Goal: Information Seeking & Learning: Compare options

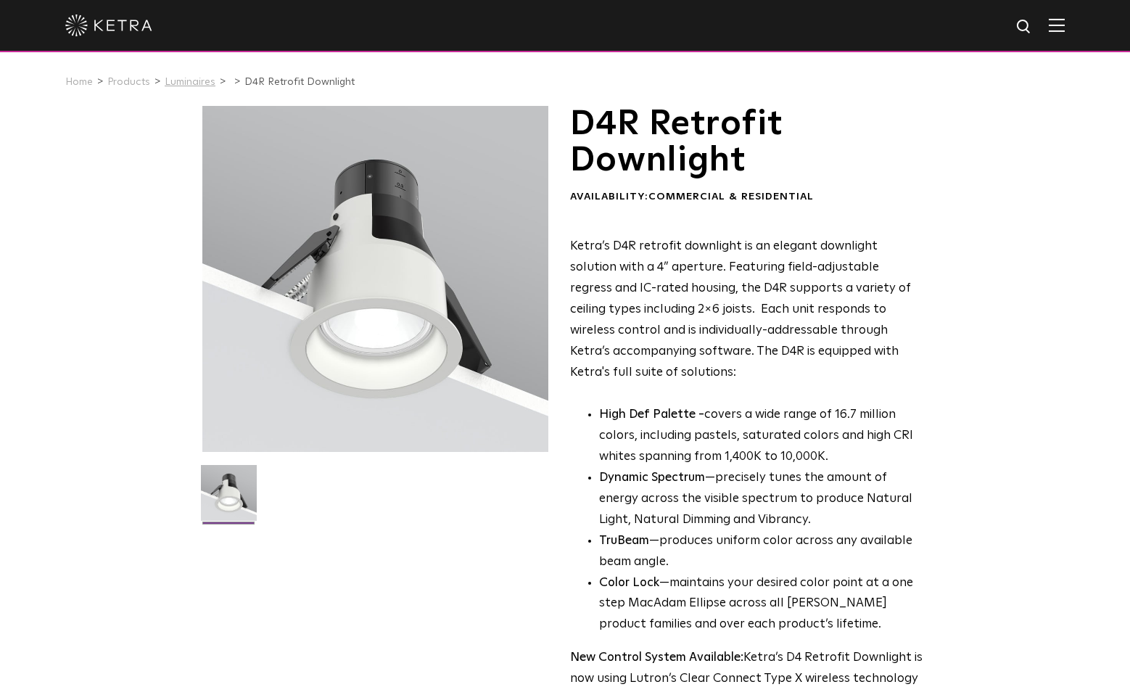
click at [202, 83] on link "Luminaires" at bounding box center [190, 82] width 51 height 10
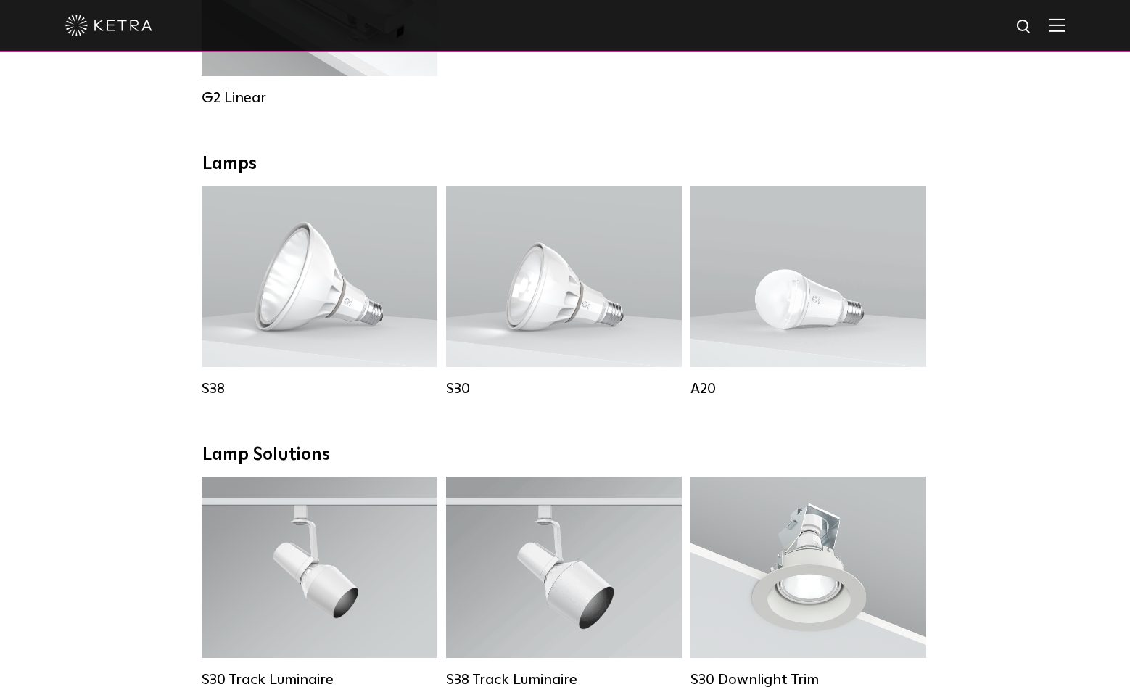
scroll to position [948, 0]
click at [989, 284] on div "Downlights D2 Downlight Family Lumen Output: 1200 Colors: White / Black / Gloss…" at bounding box center [565, 460] width 1130 height 2240
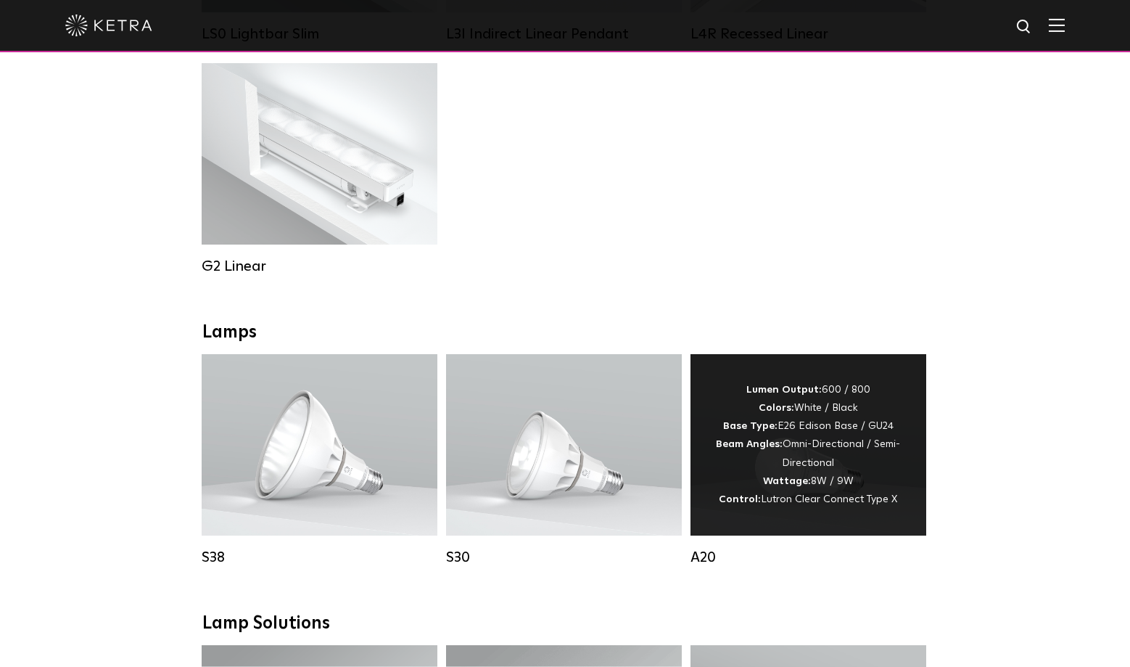
scroll to position [760, 1]
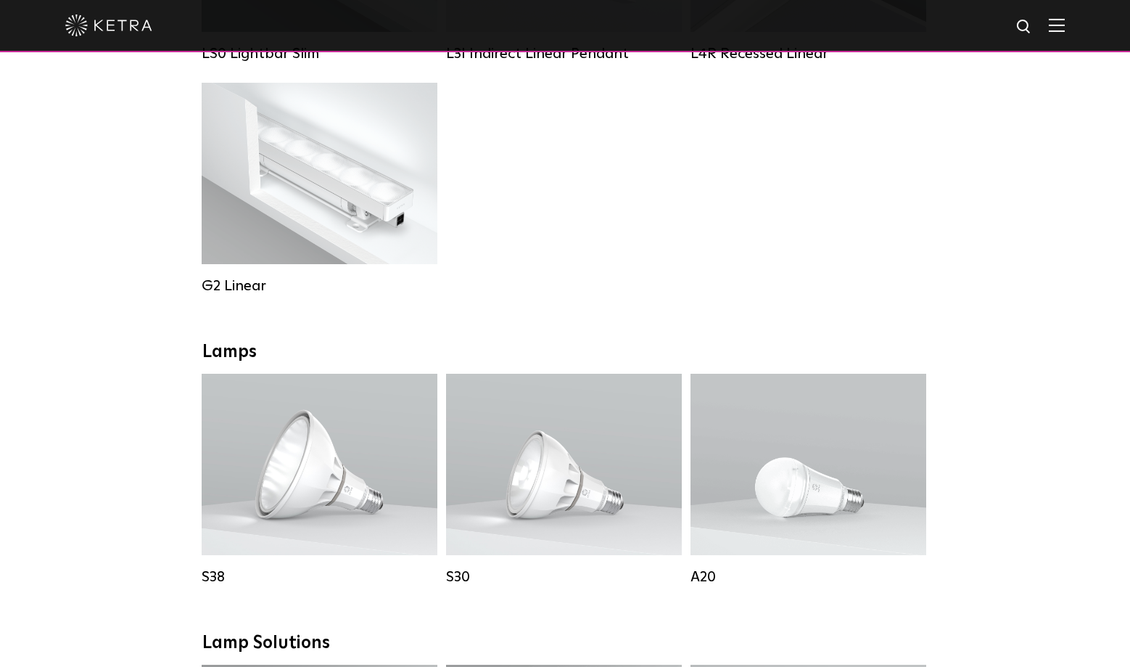
click at [923, 306] on div "LS0 Lightbar Slim Lumen Output: 200 / 350 Colors: White / Black Control: X96 Co…" at bounding box center [565, 83] width 736 height 464
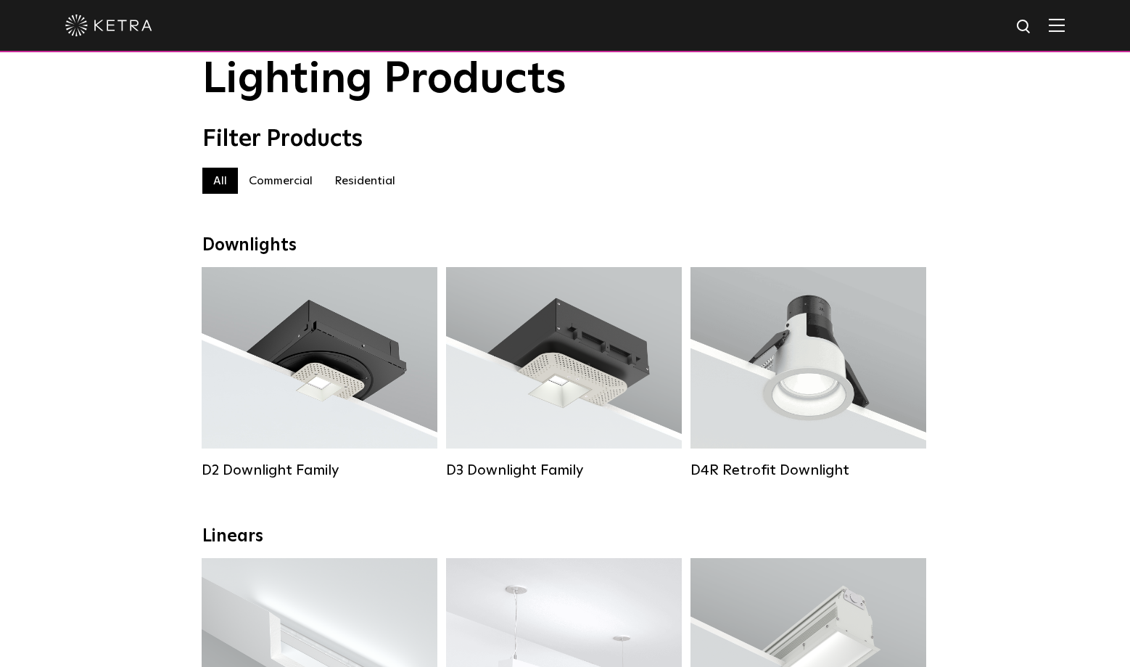
scroll to position [31, 0]
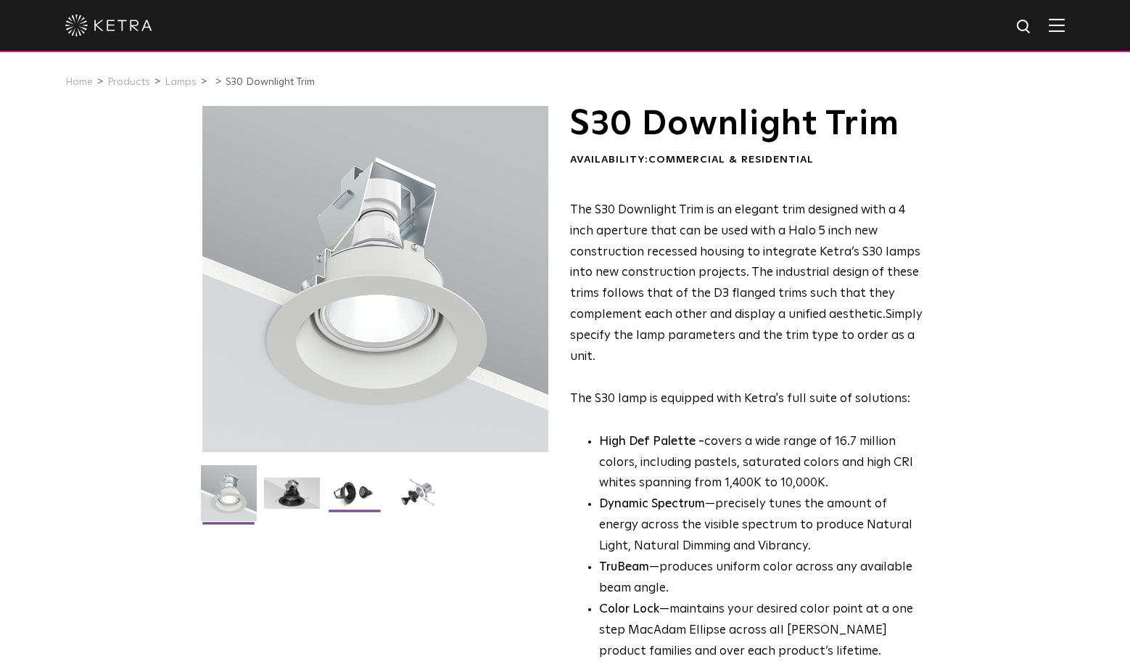
click at [350, 492] on img at bounding box center [355, 498] width 56 height 42
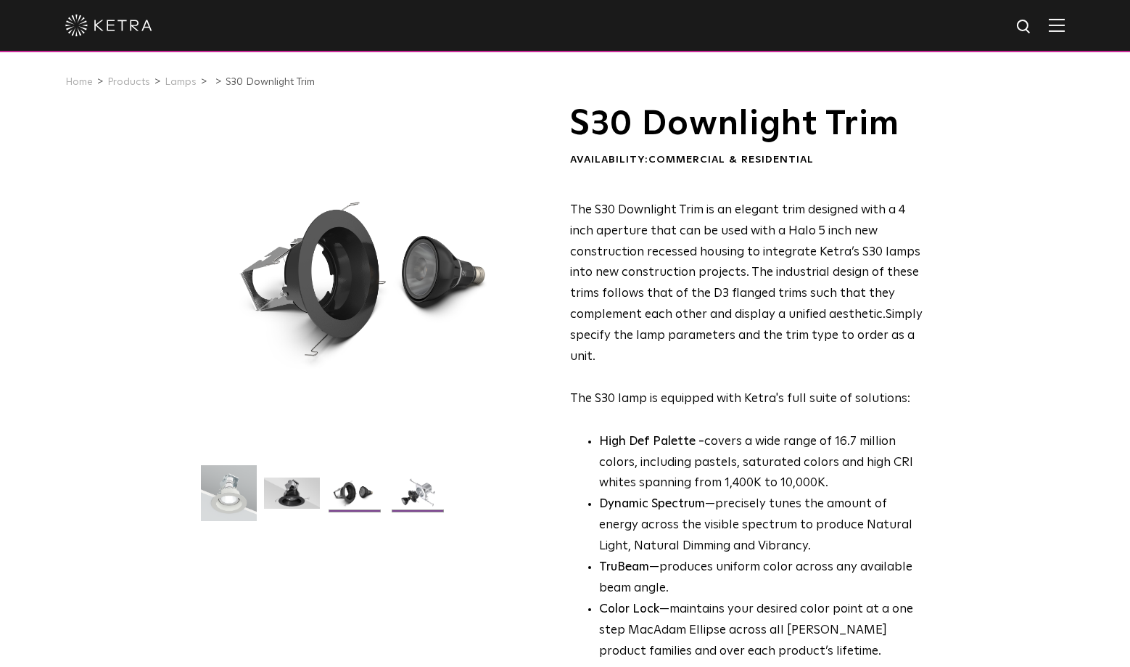
click at [425, 498] on img at bounding box center [418, 498] width 56 height 42
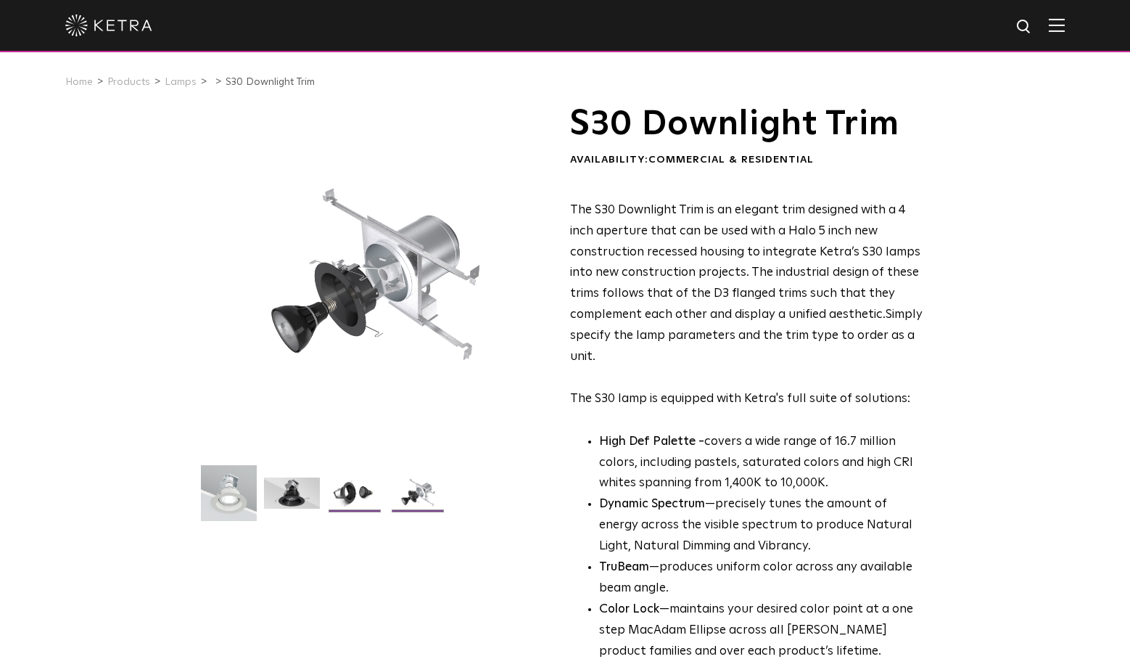
click at [372, 502] on img at bounding box center [355, 498] width 56 height 42
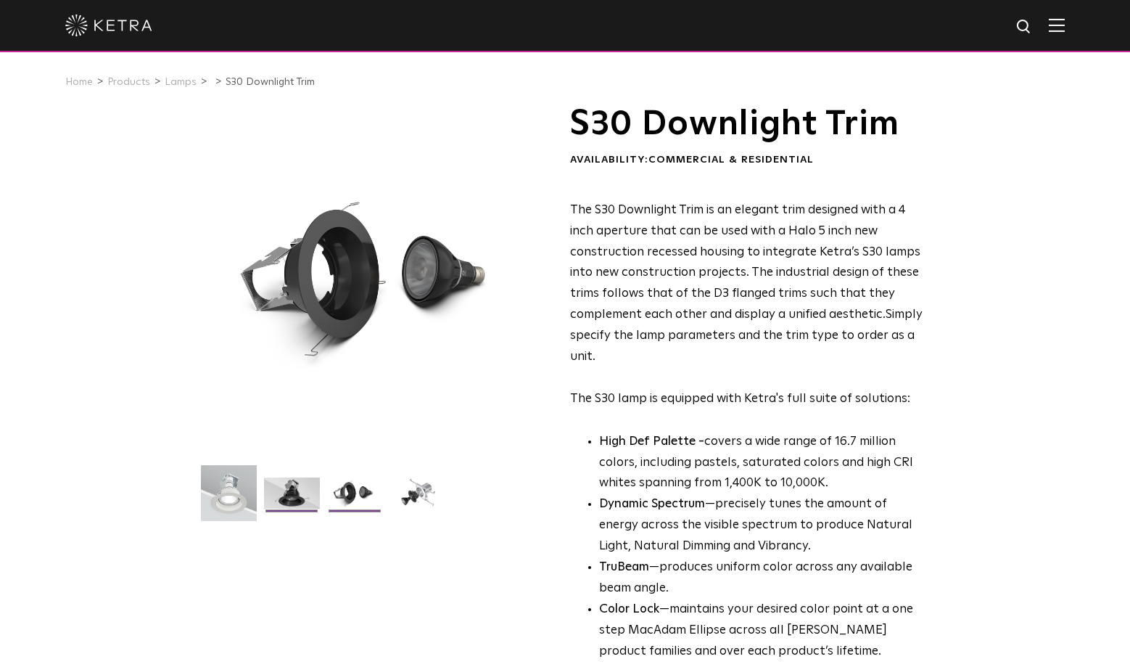
click at [307, 493] on img at bounding box center [292, 498] width 56 height 42
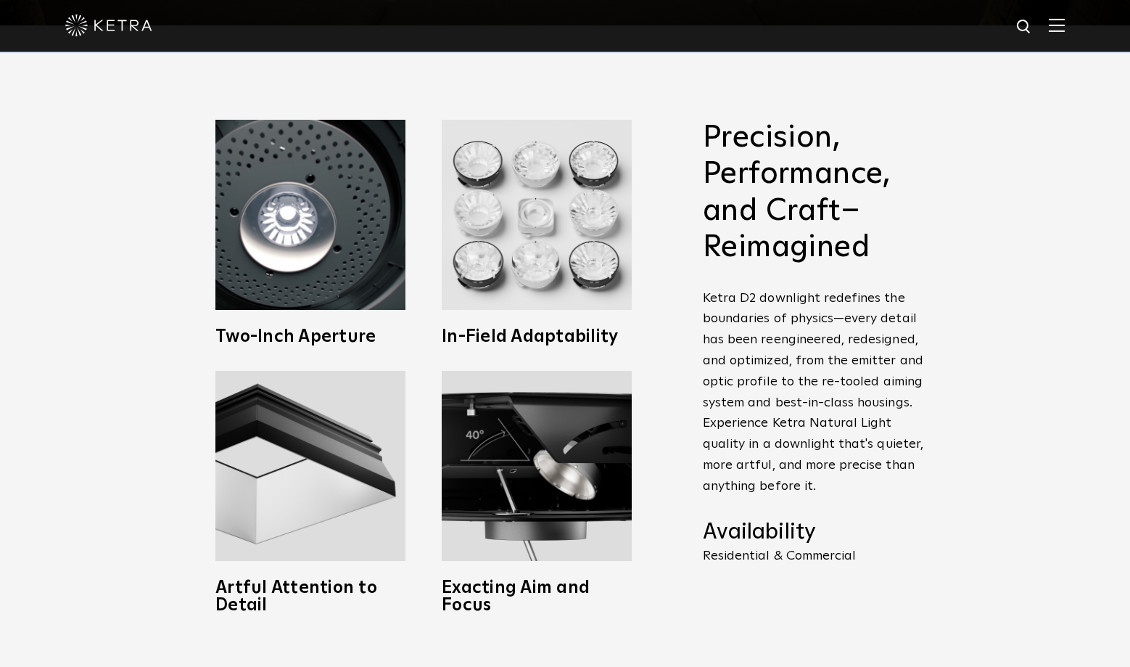
scroll to position [650, 0]
